Goal: Find specific page/section: Find specific page/section

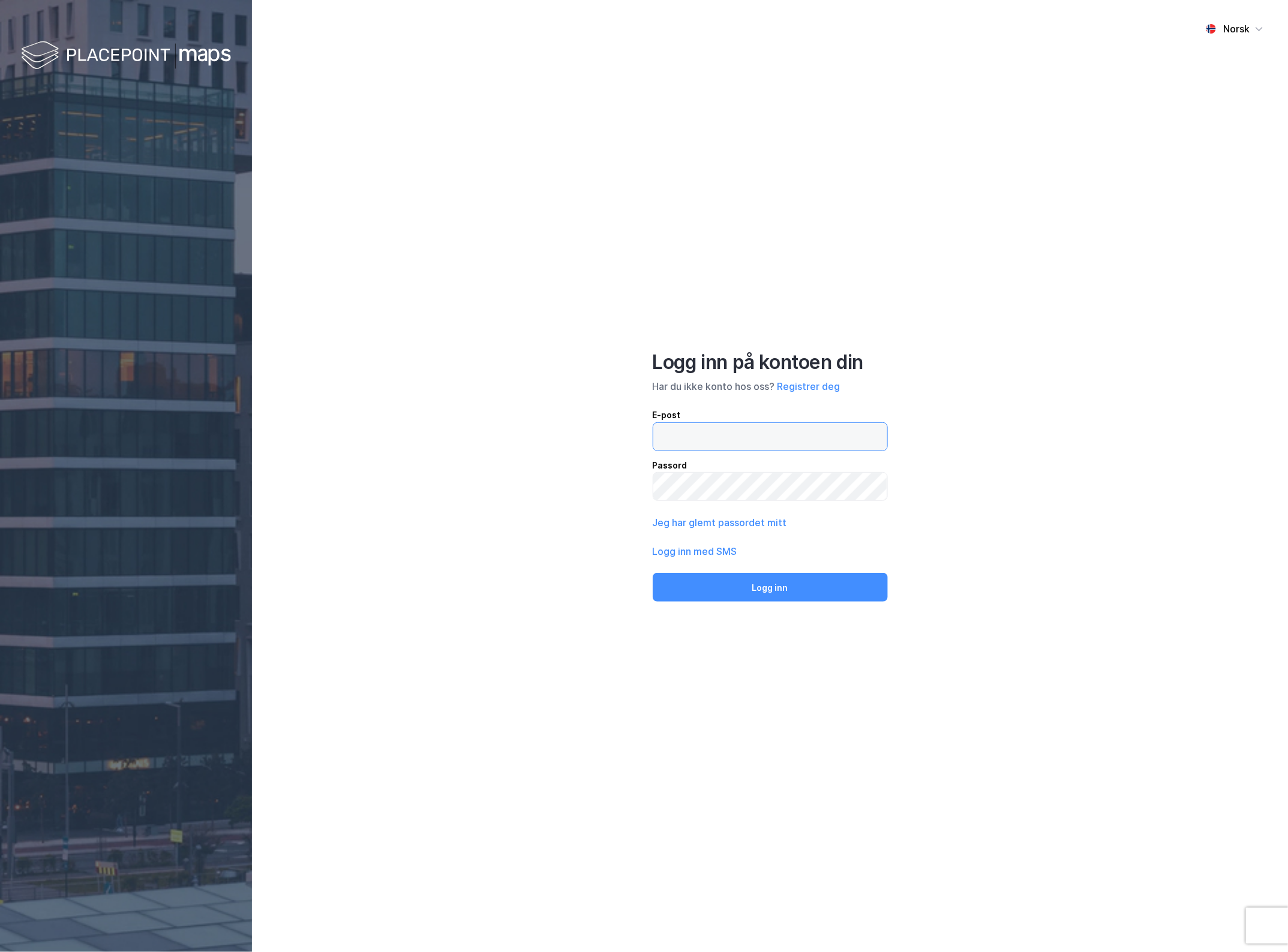
click at [747, 441] on input "email" at bounding box center [771, 436] width 234 height 27
type input "[EMAIL_ADDRESS][DOMAIN_NAME]"
click at [796, 579] on button "Logg inn" at bounding box center [771, 587] width 235 height 29
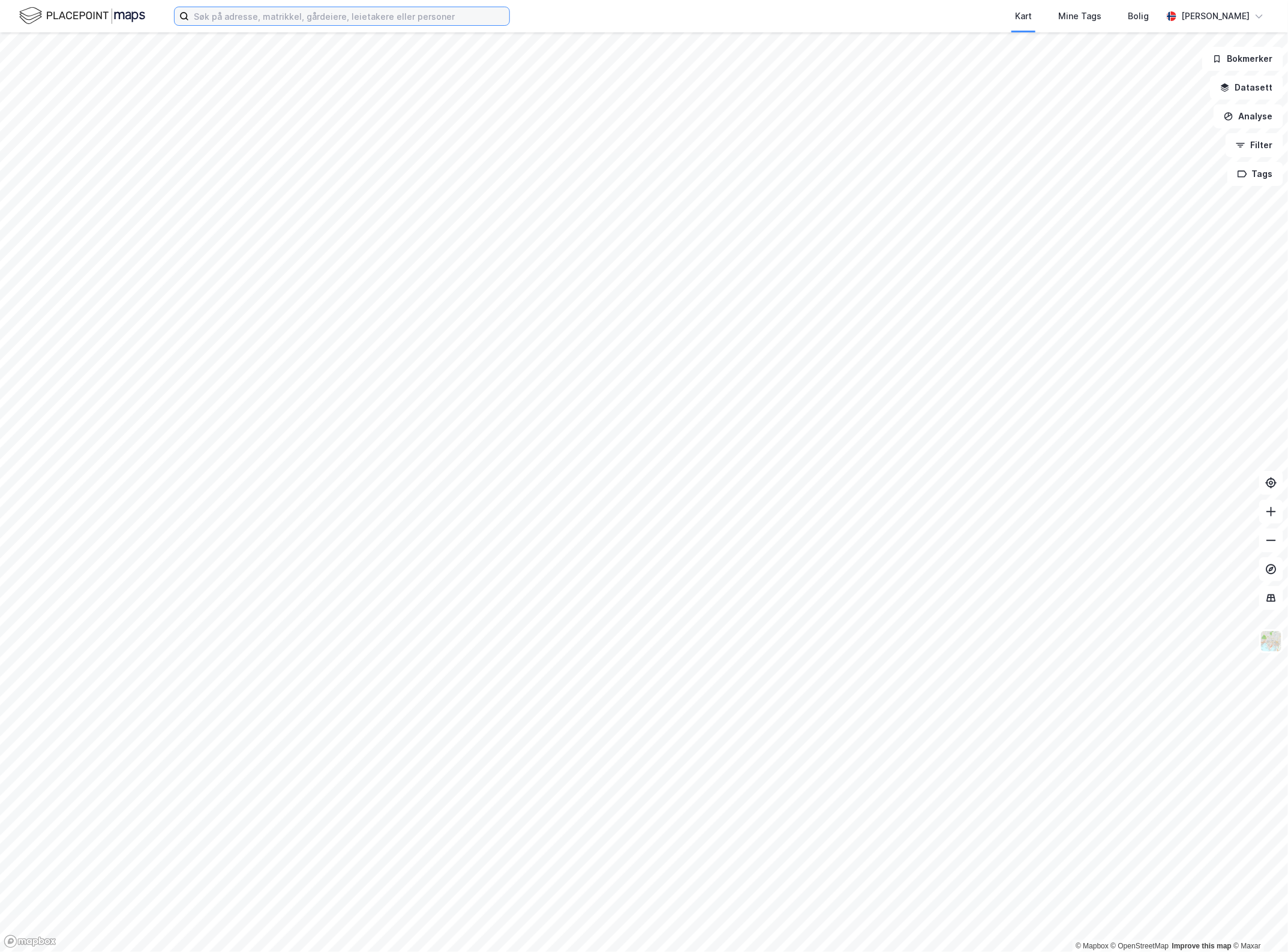
click at [337, 17] on input at bounding box center [349, 16] width 320 height 18
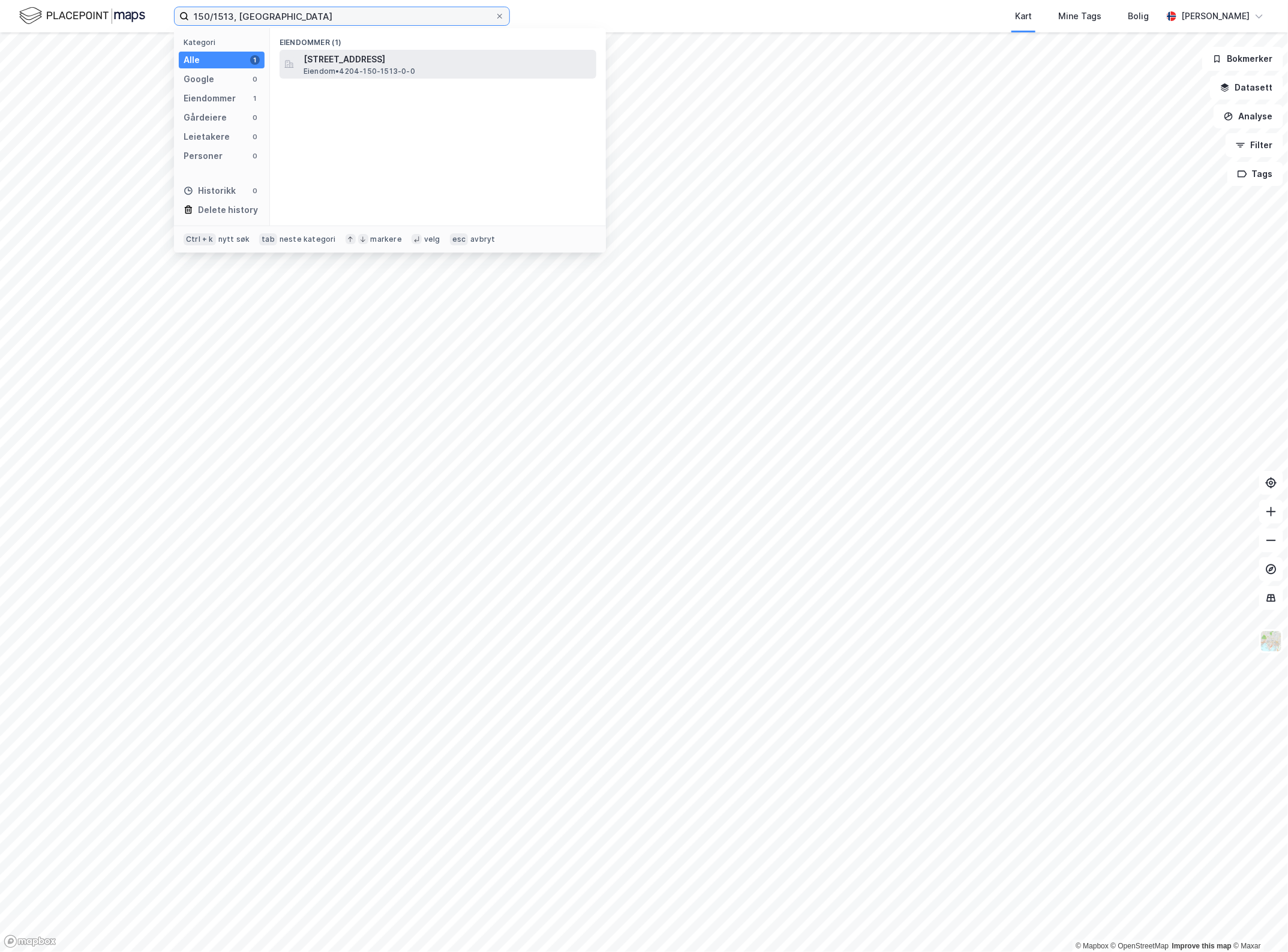
type input "150/1513, [GEOGRAPHIC_DATA]"
click at [349, 61] on span "[STREET_ADDRESS]" at bounding box center [448, 59] width 288 height 15
